Goal: Task Accomplishment & Management: Manage account settings

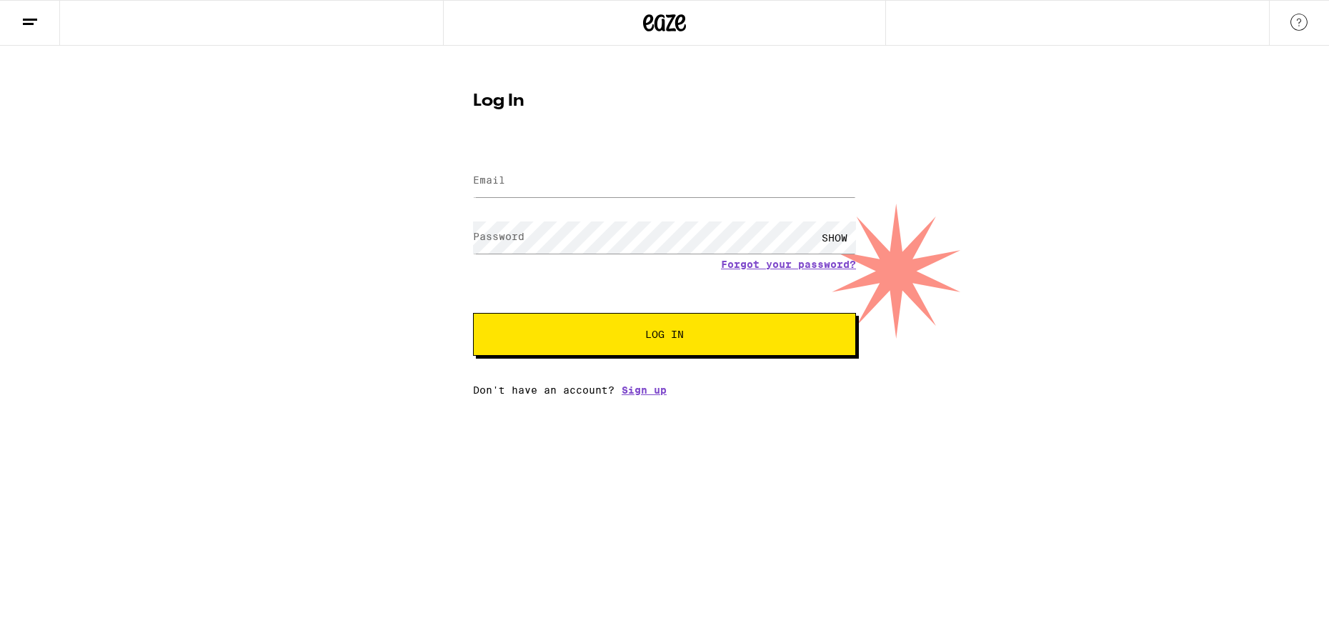
click at [495, 181] on label "Email" at bounding box center [489, 179] width 32 height 11
